Goal: Complete application form

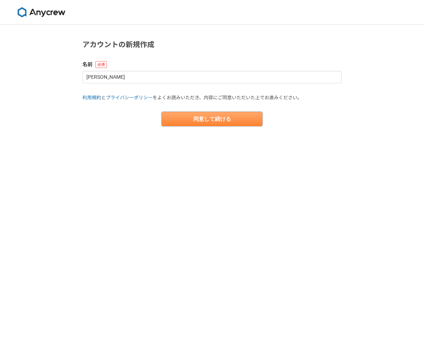
click at [224, 122] on button "同意して続ける" at bounding box center [212, 119] width 101 height 14
select select "13"
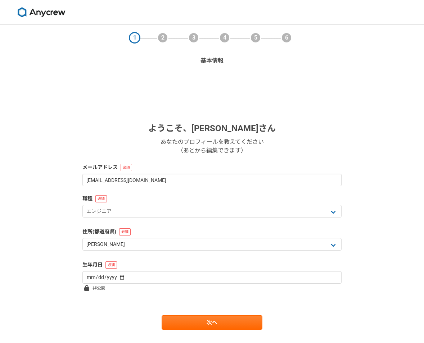
scroll to position [15, 0]
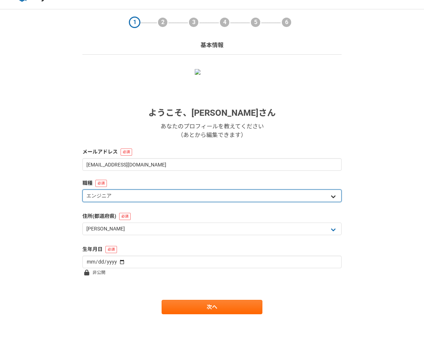
click at [330, 194] on select "エンジニア デザイナー ライター 営業 マーケティング 企画・事業開発 バックオフィス その他" at bounding box center [211, 196] width 259 height 13
select select "8"
click at [82, 190] on select "エンジニア デザイナー ライター 営業 マーケティング 企画・事業開発 バックオフィス その他" at bounding box center [211, 196] width 259 height 13
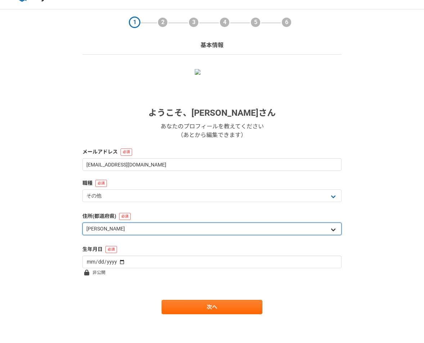
click at [333, 230] on select "北海道 [GEOGRAPHIC_DATA] [GEOGRAPHIC_DATA] [PERSON_NAME][GEOGRAPHIC_DATA] [PERSON_…" at bounding box center [211, 229] width 259 height 13
select select "27"
click at [82, 223] on select "北海道 [GEOGRAPHIC_DATA] [GEOGRAPHIC_DATA] [PERSON_NAME][GEOGRAPHIC_DATA] [PERSON_…" at bounding box center [211, 229] width 259 height 13
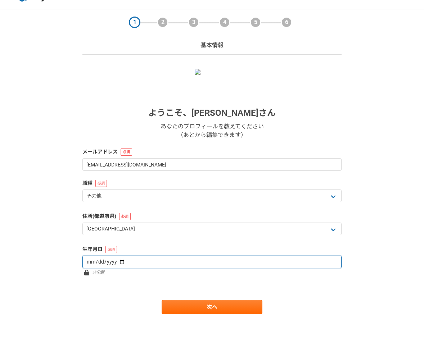
click at [328, 262] on input "date" at bounding box center [211, 262] width 259 height 13
type input "[DATE]"
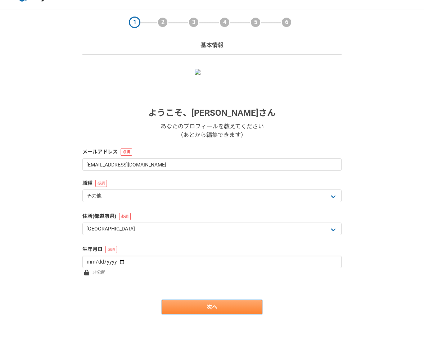
click at [218, 310] on link "次へ" at bounding box center [212, 307] width 101 height 14
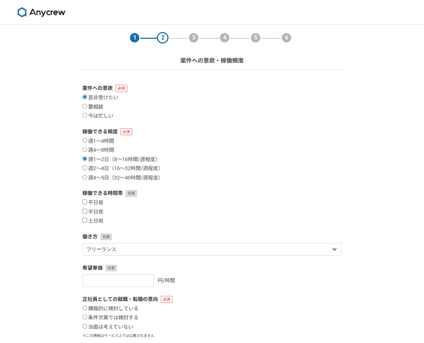
click at [84, 107] on input "要相談" at bounding box center [84, 106] width 5 height 5
radio input "true"
click at [85, 220] on input "土日祝" at bounding box center [84, 220] width 5 height 5
checkbox input "true"
click at [85, 211] on input "平日夜" at bounding box center [84, 211] width 5 height 5
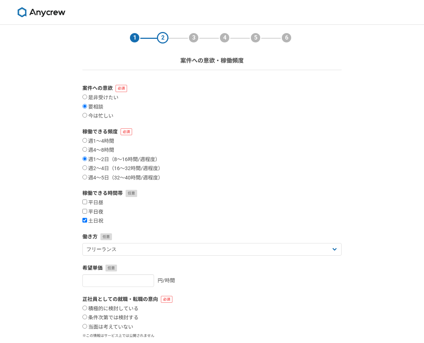
checkbox input "true"
click at [84, 149] on input "週4〜8時間" at bounding box center [84, 149] width 5 height 5
radio input "true"
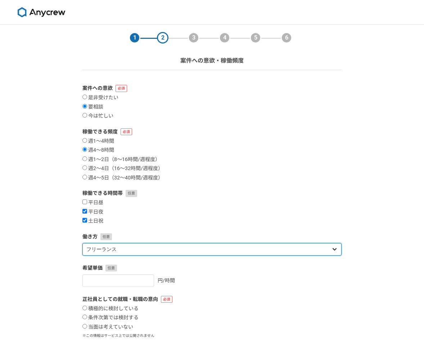
click at [334, 249] on select "フリーランス 副業 その他" at bounding box center [211, 249] width 259 height 13
select select "sidejob"
click at [82, 243] on select "フリーランス 副業 その他" at bounding box center [211, 249] width 259 height 13
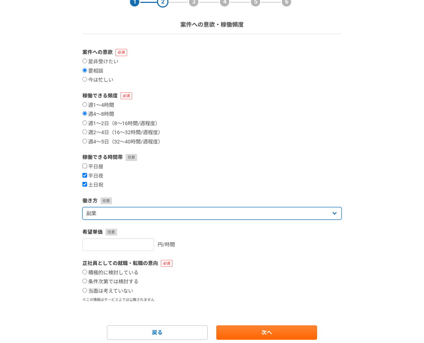
scroll to position [62, 0]
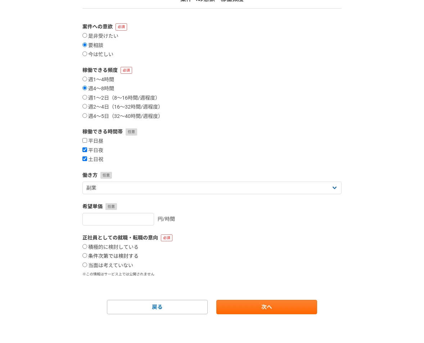
click at [84, 253] on input "条件次第では検討する" at bounding box center [84, 255] width 5 height 5
radio input "true"
click at [297, 304] on link "次へ" at bounding box center [266, 307] width 101 height 14
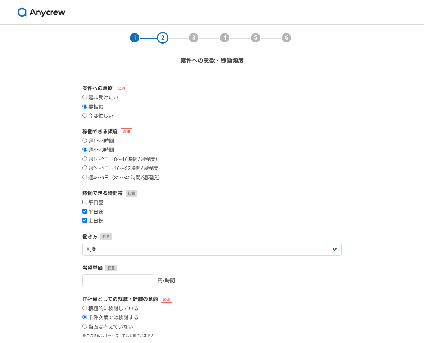
select select
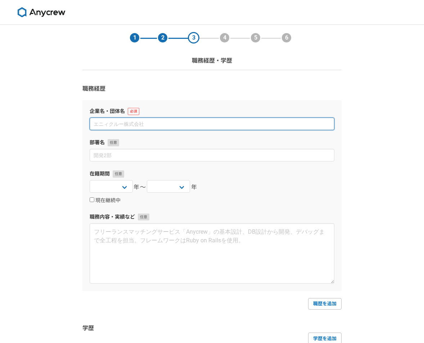
click at [113, 124] on input at bounding box center [212, 124] width 245 height 13
type input "ＳＨＵＵＥＩ物流株式会社"
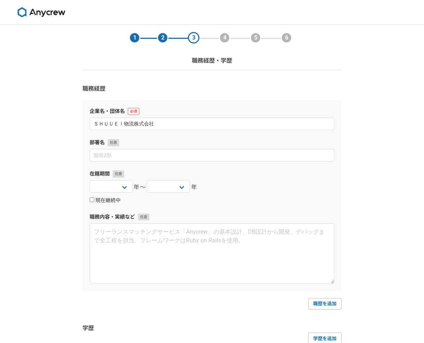
click at [92, 198] on input "現在継続中" at bounding box center [92, 200] width 5 height 5
checkbox input "true"
click at [124, 186] on select "[DATE] [DATE] [DATE] [DATE] [DATE] [DATE] [DATE] [DATE] [DATE] [DATE] [DATE] [D…" at bounding box center [111, 186] width 43 height 13
select select "2023"
click at [90, 180] on select "[DATE] [DATE] [DATE] [DATE] [DATE] [DATE] [DATE] [DATE] [DATE] [DATE] [DATE] [D…" at bounding box center [111, 186] width 43 height 13
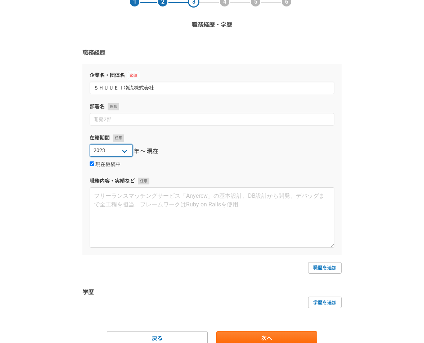
scroll to position [67, 0]
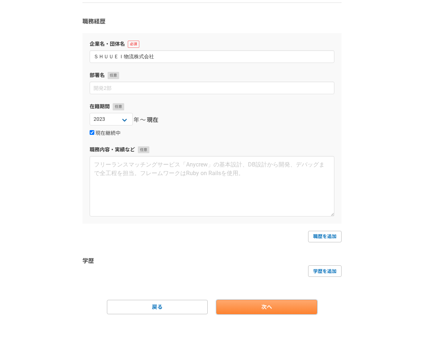
click at [277, 311] on link "次へ" at bounding box center [266, 307] width 101 height 14
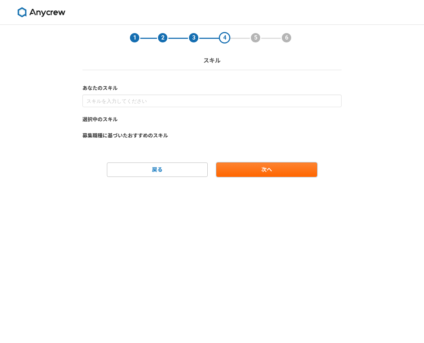
scroll to position [0, 0]
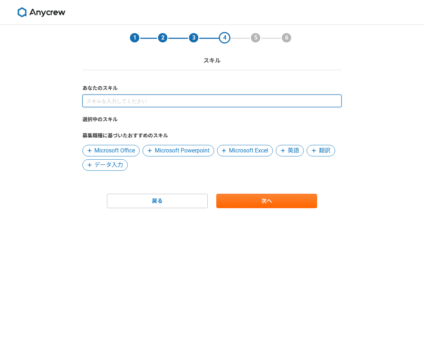
click at [109, 104] on input at bounding box center [211, 101] width 259 height 13
